Goal: Transaction & Acquisition: Purchase product/service

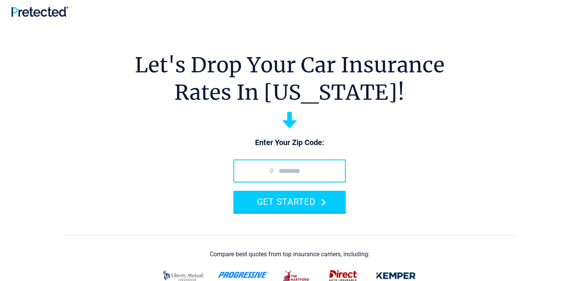
click at [239, 172] on input "zip code" at bounding box center [289, 171] width 112 height 23
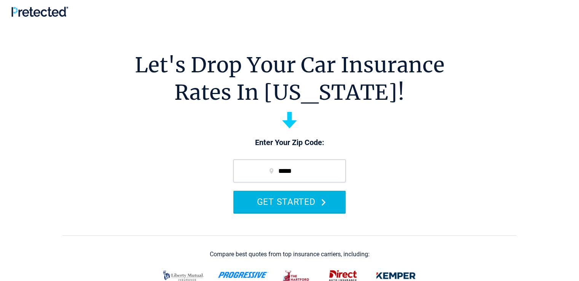
type input "*****"
click at [299, 205] on button "GET STARTED" at bounding box center [289, 202] width 112 height 22
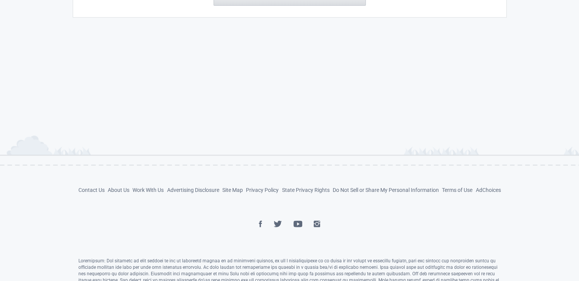
scroll to position [296, 0]
